Goal: Navigation & Orientation: Understand site structure

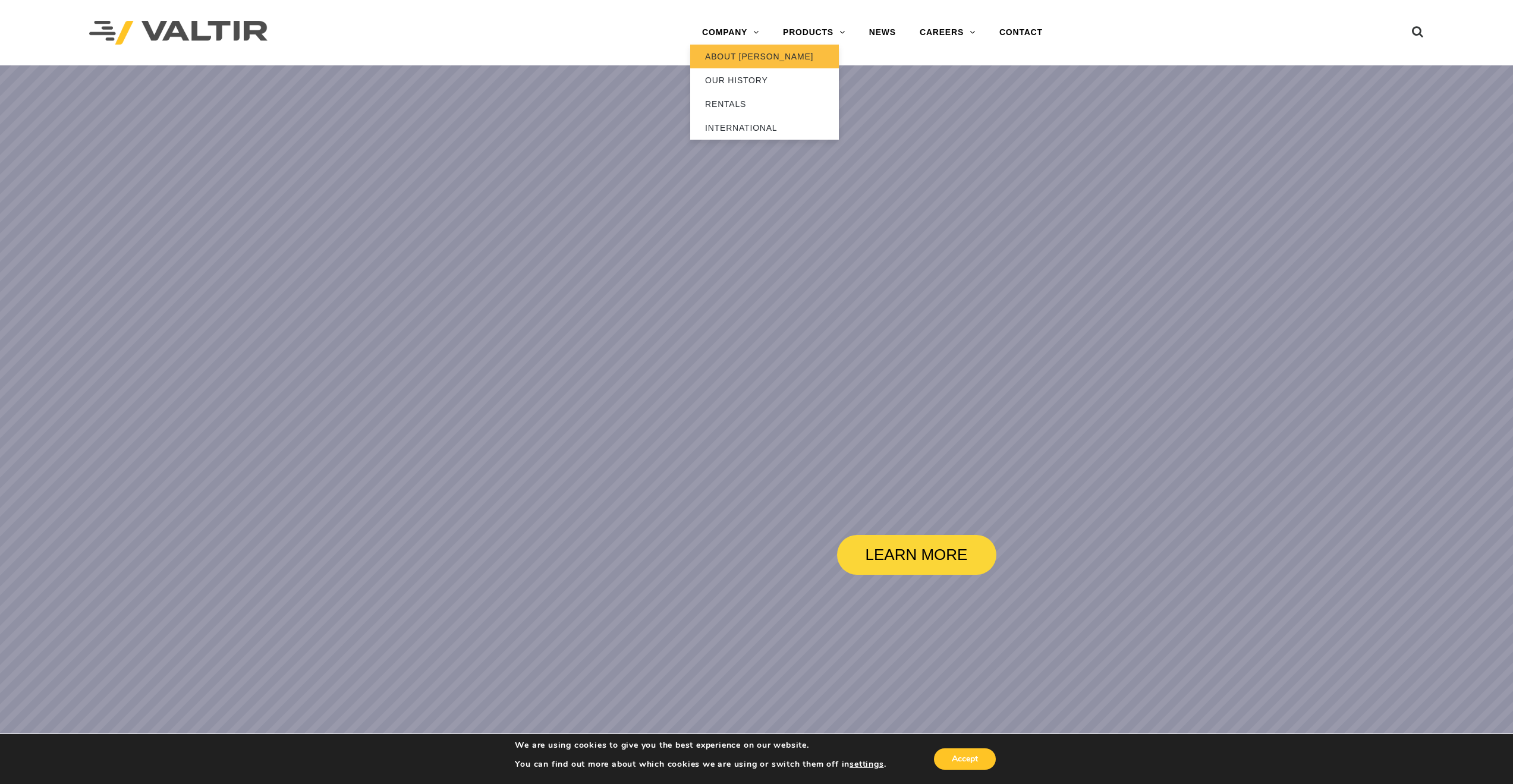
click at [725, 54] on link "ABOUT [PERSON_NAME]" at bounding box center [765, 57] width 148 height 24
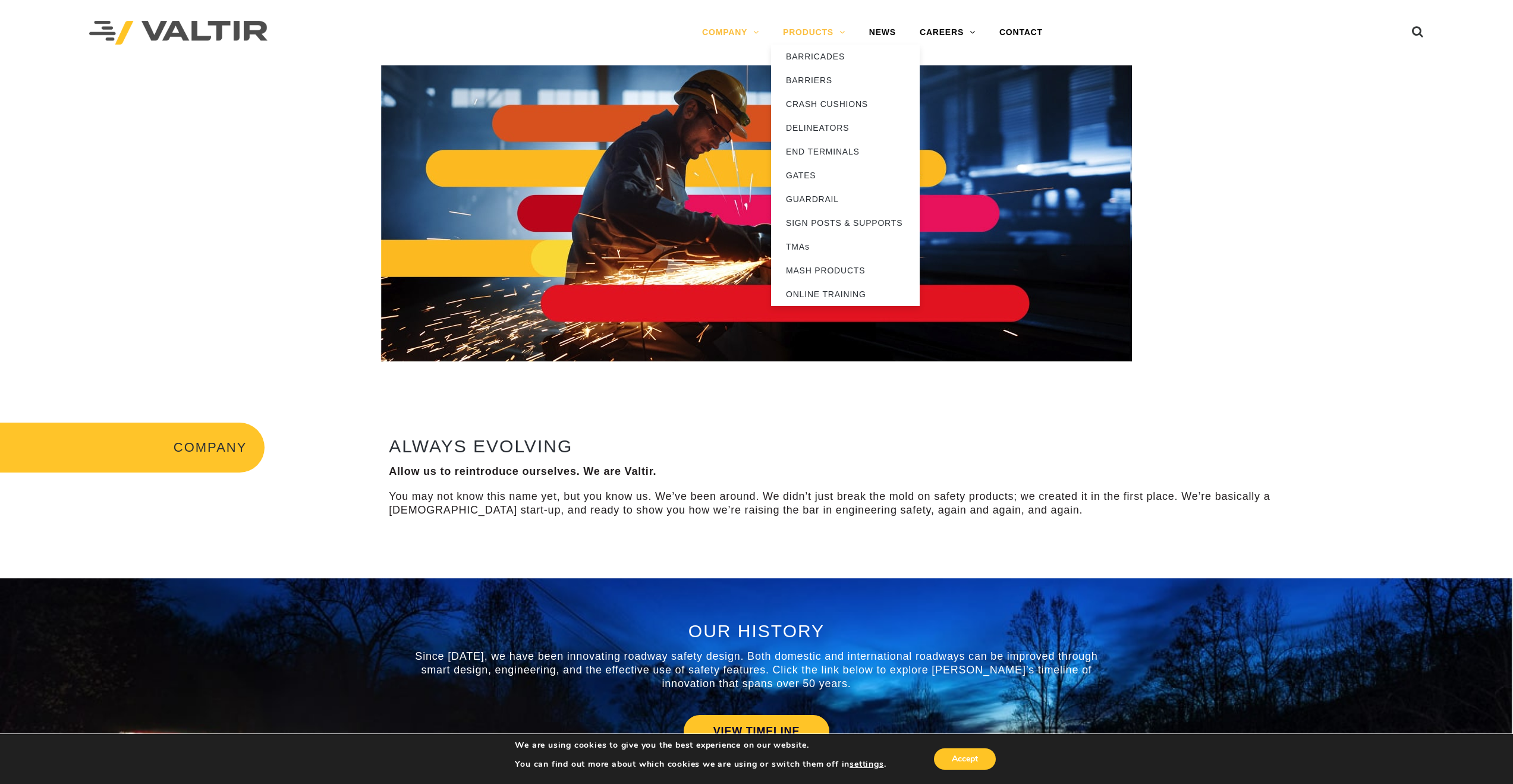
click at [812, 32] on link "PRODUCTS" at bounding box center [814, 32] width 86 height 24
